Goal: Information Seeking & Learning: Learn about a topic

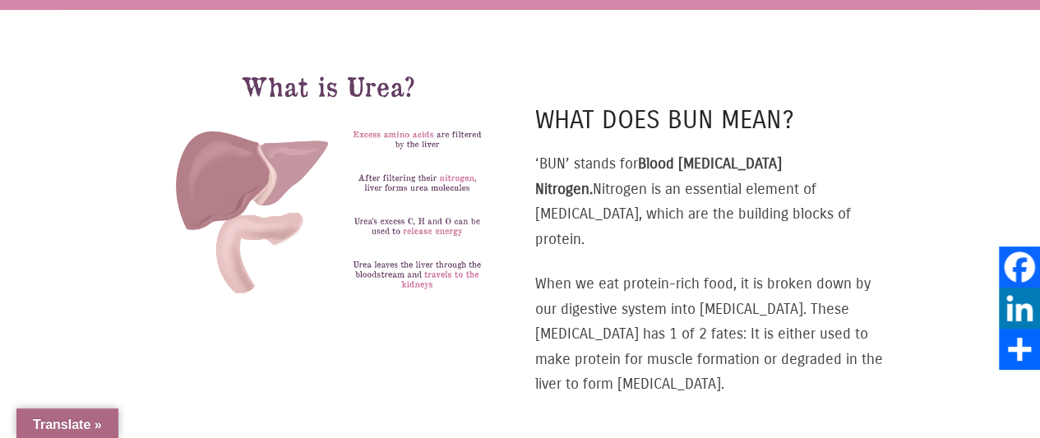
scroll to position [329, 0]
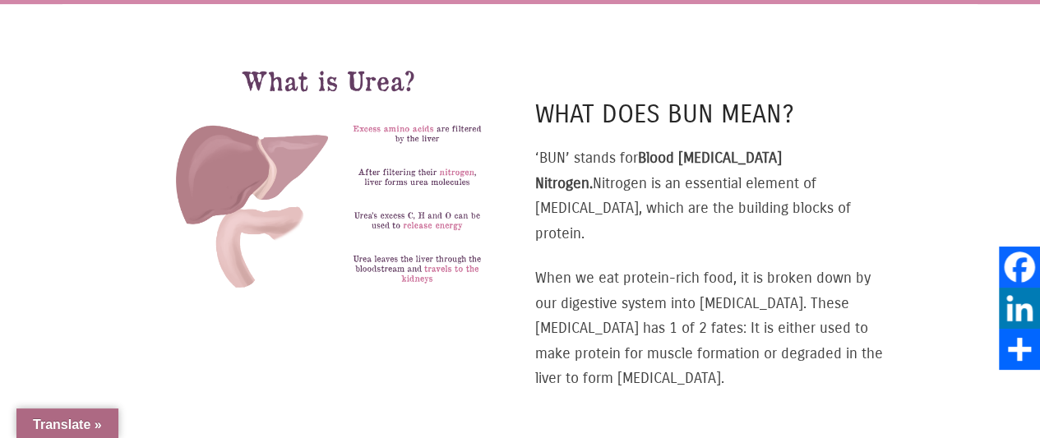
click at [485, 187] on img at bounding box center [327, 185] width 353 height 265
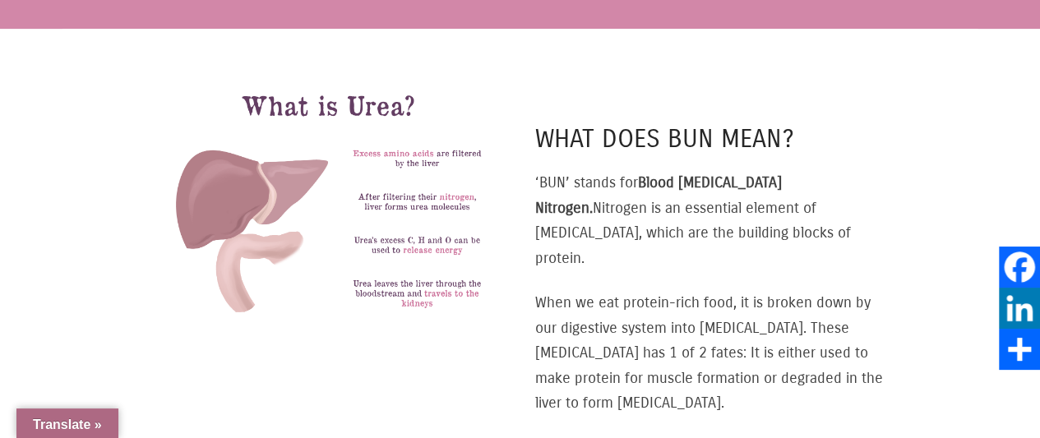
scroll to position [330, 0]
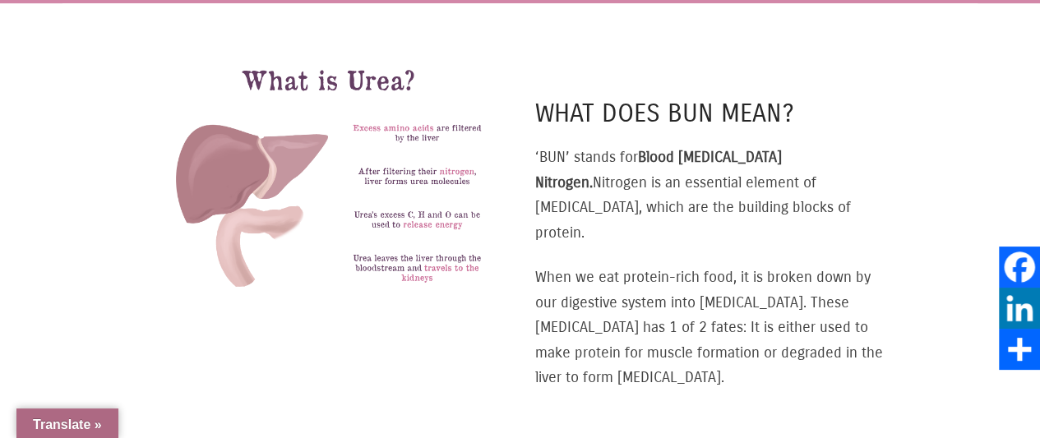
click at [385, 195] on img at bounding box center [327, 184] width 353 height 265
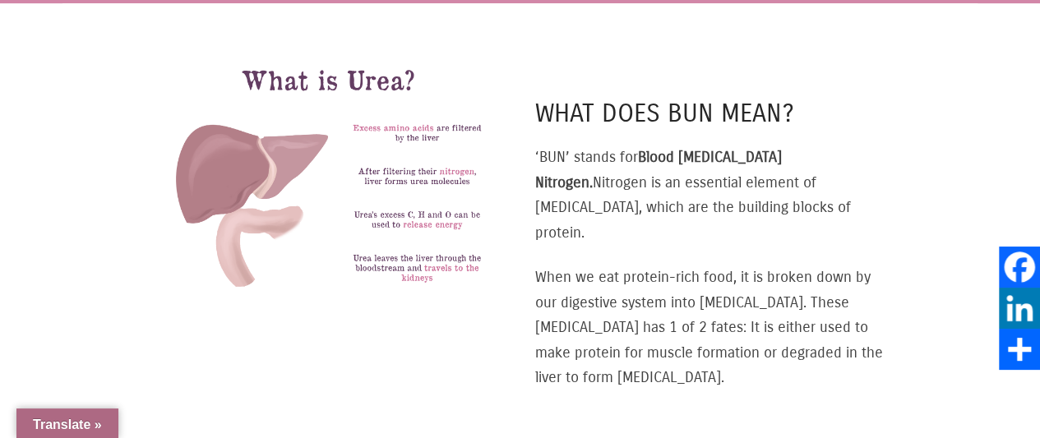
click at [353, 242] on img at bounding box center [327, 184] width 353 height 265
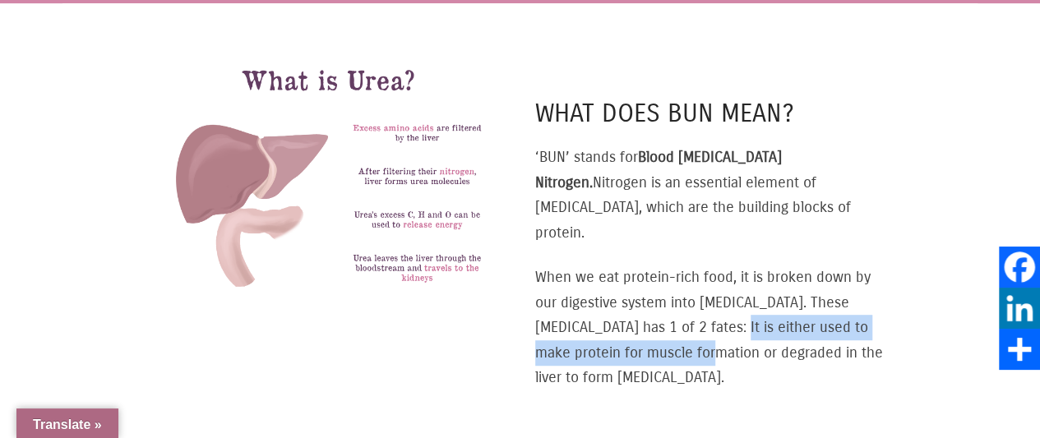
drag, startPoint x: 711, startPoint y: 293, endPoint x: 720, endPoint y: 313, distance: 21.7
click at [720, 313] on p "When we eat protein-rich food, it is broken down by our digestive system into a…" at bounding box center [711, 328] width 353 height 126
copy p "either used to make protein for muscle formation"
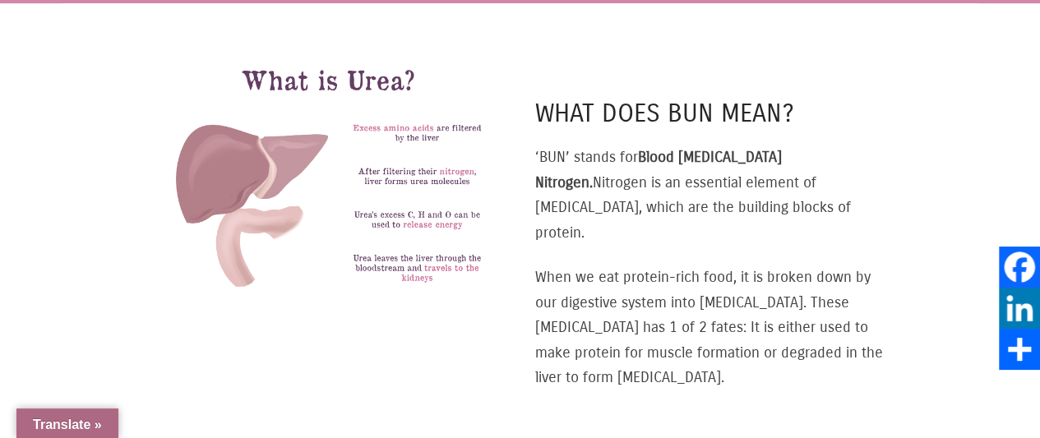
drag, startPoint x: 801, startPoint y: 341, endPoint x: 767, endPoint y: 335, distance: 34.3
click at [799, 342] on p "When we eat protein-rich food, it is broken down by our digestive system into a…" at bounding box center [711, 328] width 353 height 126
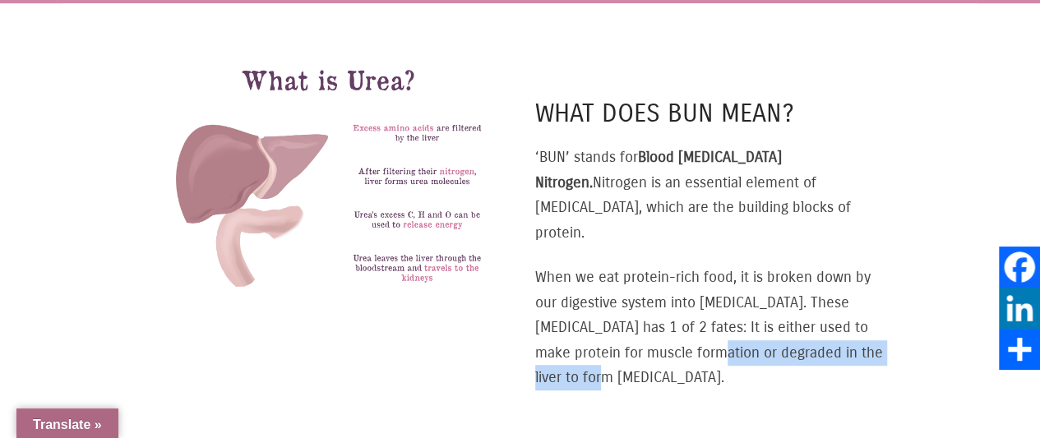
drag, startPoint x: 727, startPoint y: 317, endPoint x: 616, endPoint y: 343, distance: 113.8
click at [616, 343] on p "When we eat protein-rich food, it is broken down by our digestive system into a…" at bounding box center [711, 328] width 353 height 126
copy p "or degraded in the liver to form urea"
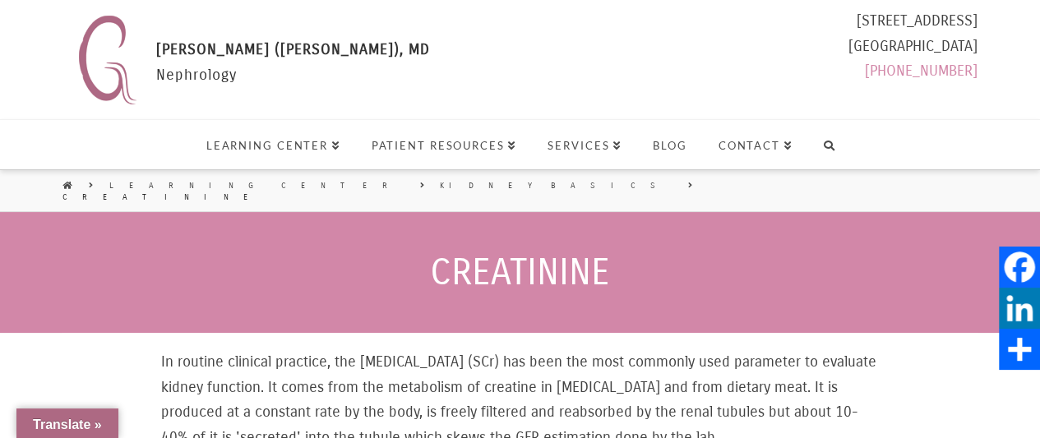
select select "تطبيق مصغَّر لترجمة اللغة"
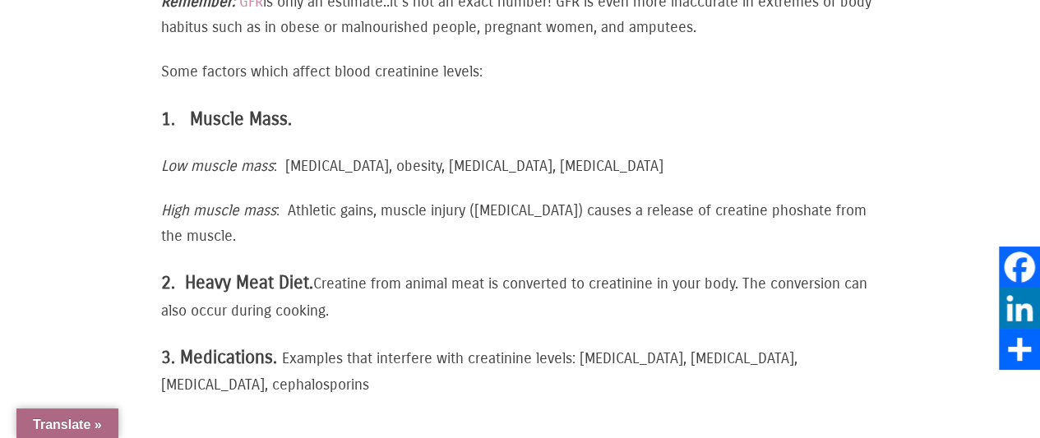
scroll to position [1644, 0]
